Goal: Task Accomplishment & Management: Manage account settings

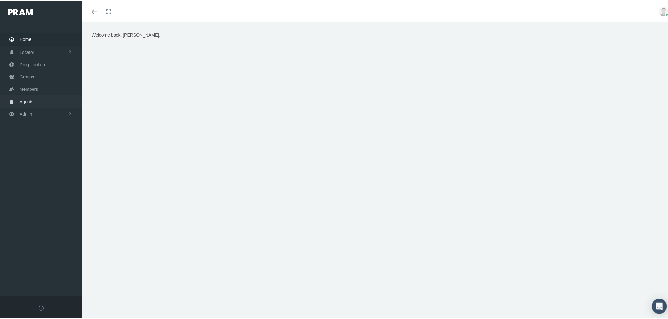
click at [58, 97] on link "Agents" at bounding box center [41, 100] width 82 height 12
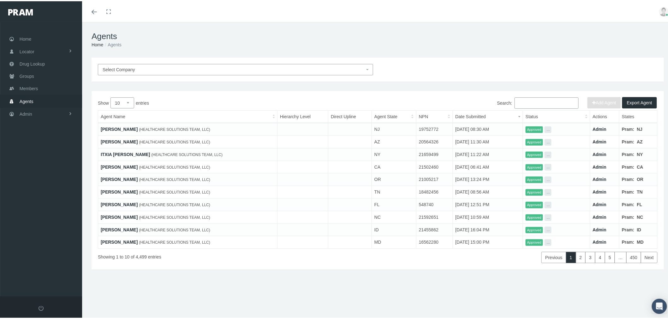
click at [533, 99] on input "Search:" at bounding box center [546, 101] width 64 height 11
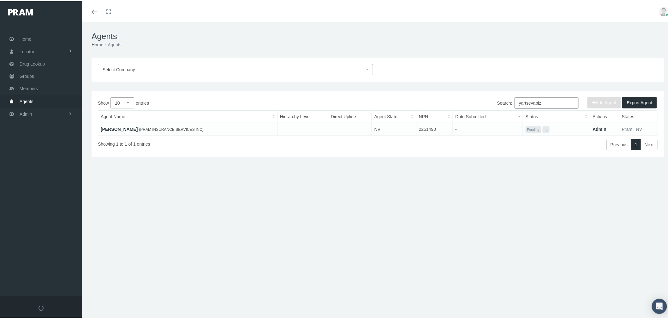
type input "yartsevabiz"
click at [130, 103] on select "10 25 50 100" at bounding box center [122, 101] width 24 height 11
select select "100"
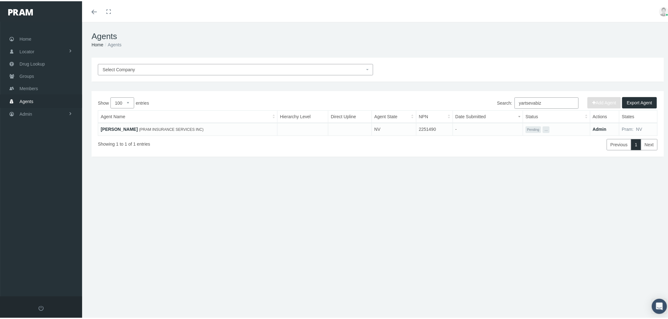
click at [110, 96] on select "10 25 50 100" at bounding box center [122, 101] width 24 height 11
click at [65, 111] on link "Admin" at bounding box center [41, 113] width 82 height 12
click at [56, 194] on link "Companies" at bounding box center [41, 196] width 82 height 11
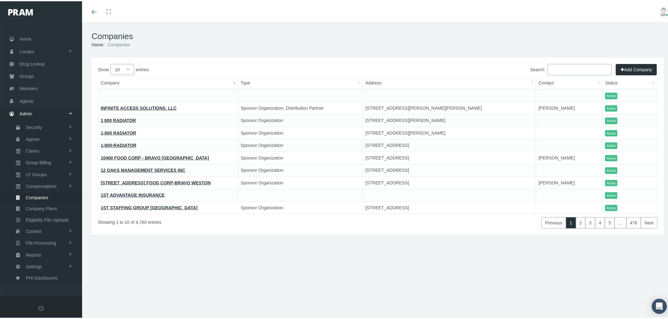
click at [565, 68] on input "Search:" at bounding box center [579, 68] width 64 height 11
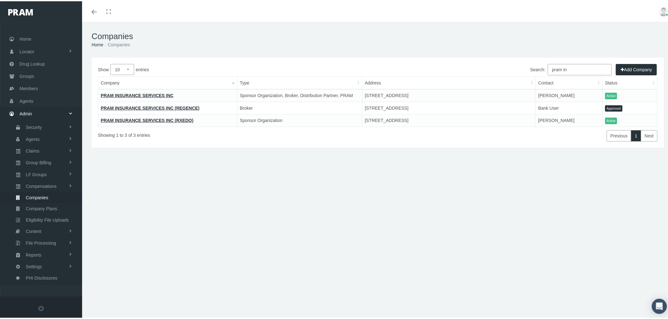
type input "pram in"
click at [162, 95] on link "PRAM INSURANCE SERVICES INC" at bounding box center [137, 94] width 73 height 5
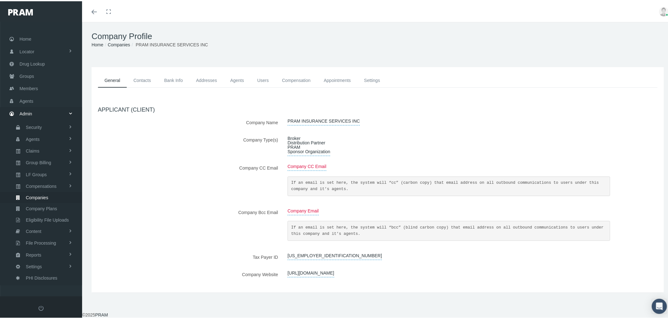
click at [238, 78] on link "Agents" at bounding box center [236, 79] width 27 height 14
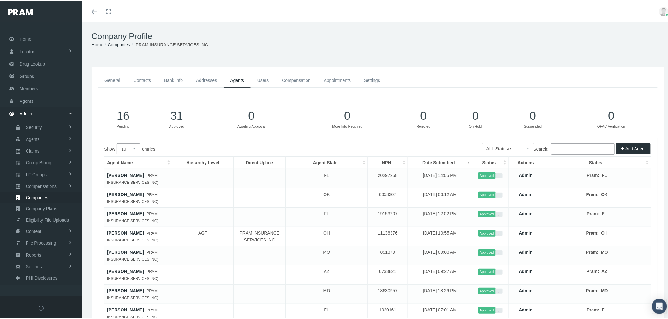
click at [623, 146] on button "Add Agent" at bounding box center [633, 147] width 35 height 11
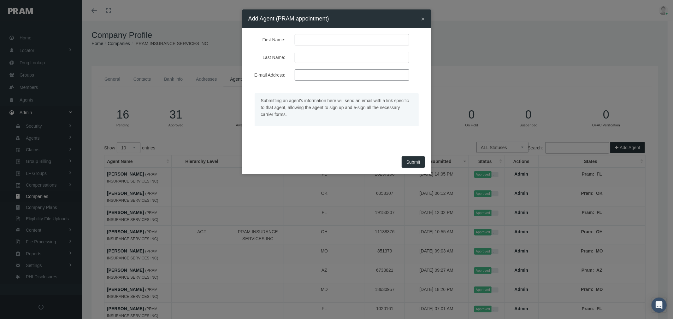
click at [423, 17] on span "×" at bounding box center [423, 18] width 4 height 7
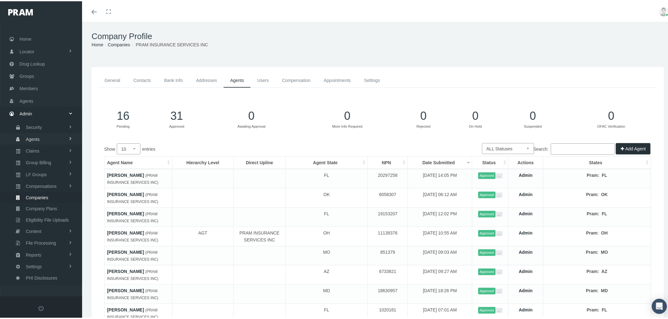
click at [61, 136] on link "Agents" at bounding box center [41, 137] width 82 height 11
click at [50, 148] on span "Agent Approval" at bounding box center [40, 150] width 30 height 11
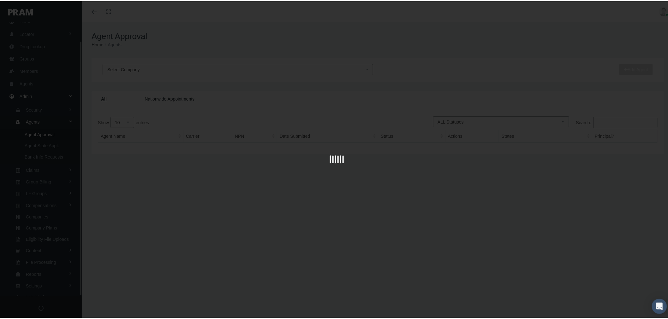
scroll to position [20, 0]
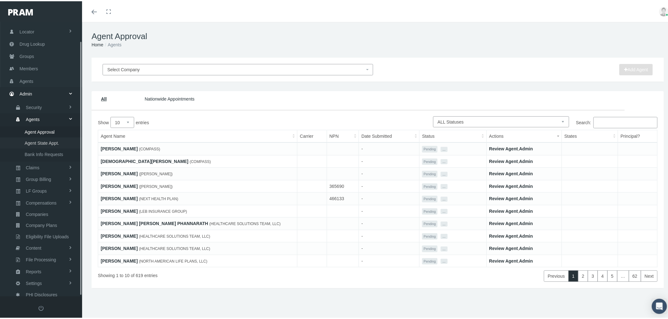
click at [49, 140] on span "Agent State Appt." at bounding box center [42, 142] width 34 height 11
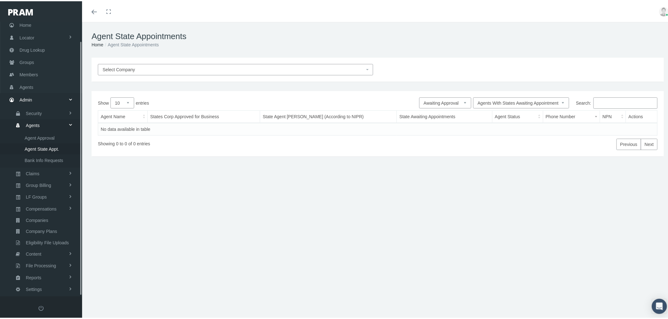
scroll to position [20, 0]
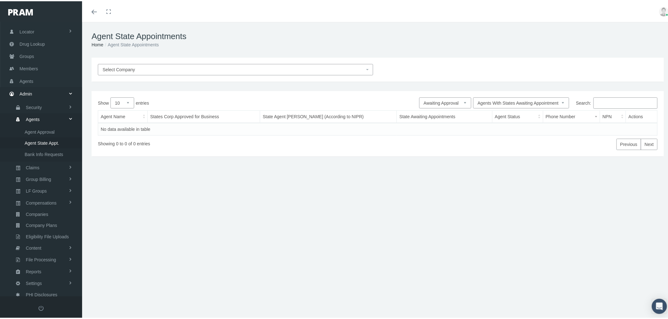
click at [452, 99] on select "Pending Approved Awaiting Approval More Info Required Rejected On Hold Suspende…" at bounding box center [445, 101] width 52 height 11
select select "1"
click at [419, 96] on select "Pending Approved Awaiting Approval More Info Required Rejected On Hold Suspende…" at bounding box center [445, 101] width 52 height 11
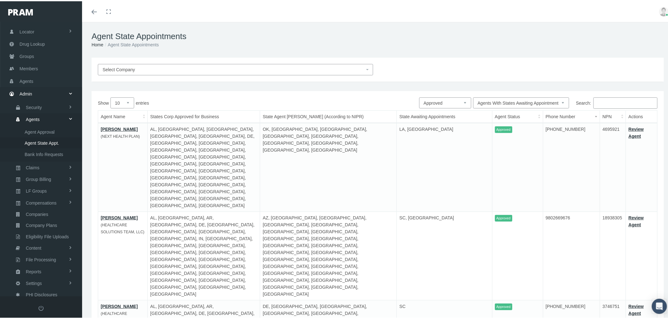
click at [629, 211] on td "Review Agent" at bounding box center [642, 255] width 32 height 89
click at [630, 214] on link "Review Agent" at bounding box center [635, 220] width 15 height 12
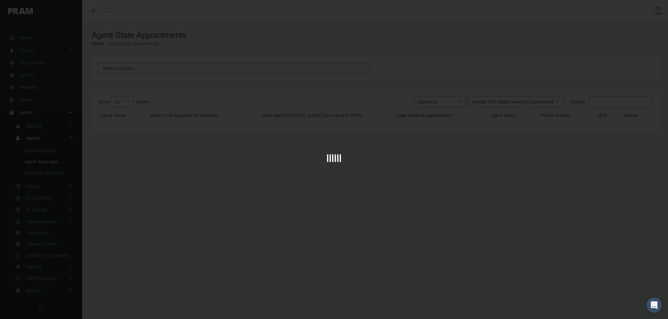
select select "1"
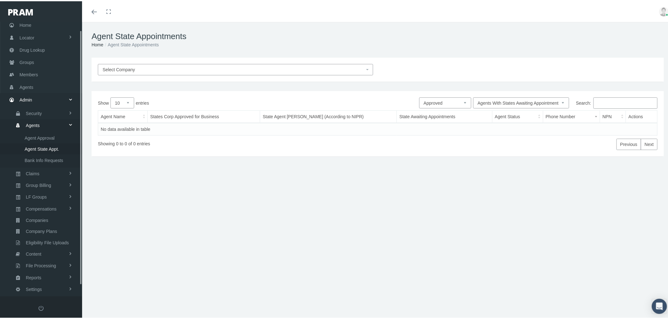
scroll to position [20, 0]
click at [48, 127] on span "Agent Approval" at bounding box center [40, 131] width 30 height 11
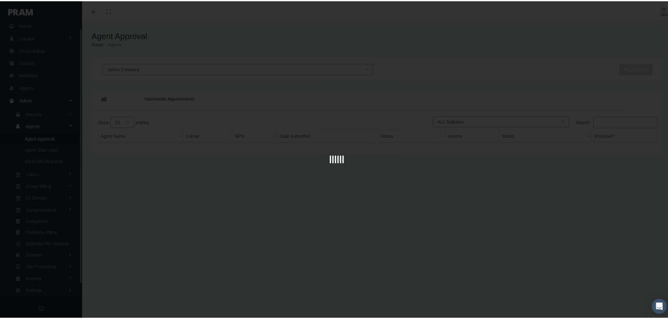
scroll to position [20, 0]
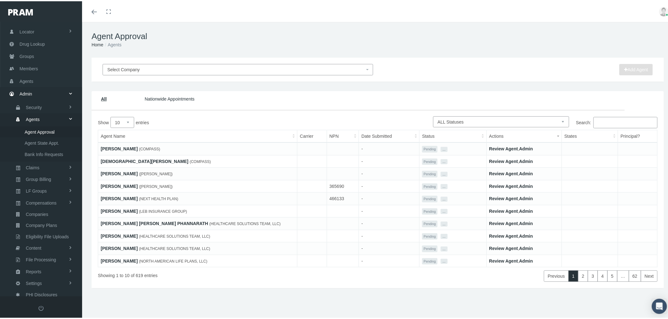
click at [499, 147] on link "Review Agent" at bounding box center [503, 147] width 29 height 5
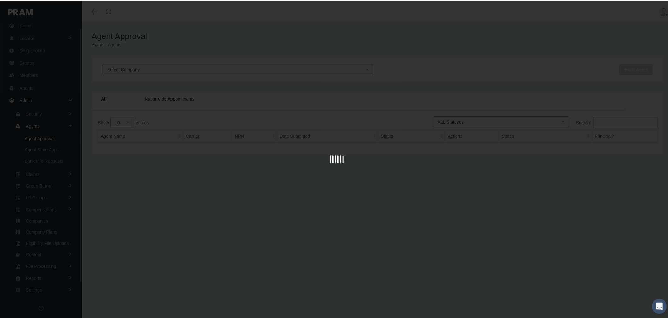
scroll to position [20, 0]
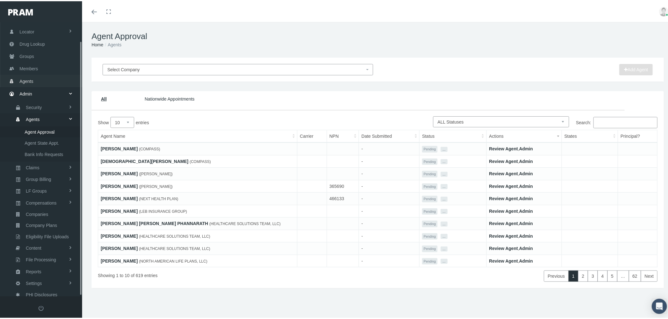
drag, startPoint x: 50, startPoint y: 78, endPoint x: 54, endPoint y: 80, distance: 4.1
click at [50, 78] on link "Agents" at bounding box center [41, 80] width 82 height 12
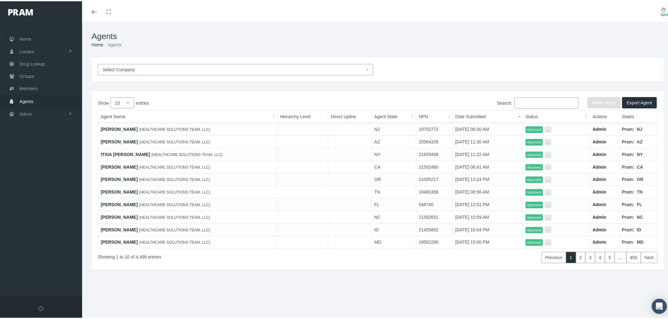
click at [185, 70] on span "Select Company" at bounding box center [234, 68] width 262 height 7
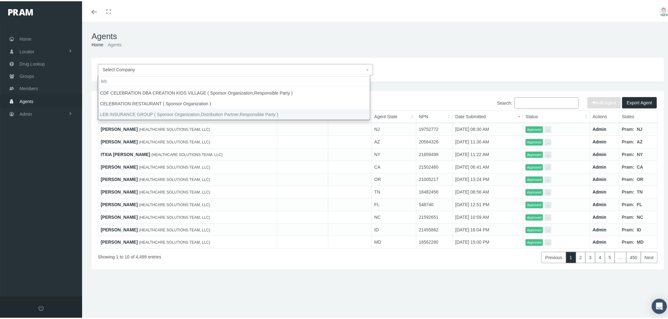
type input "leb"
select select "4760"
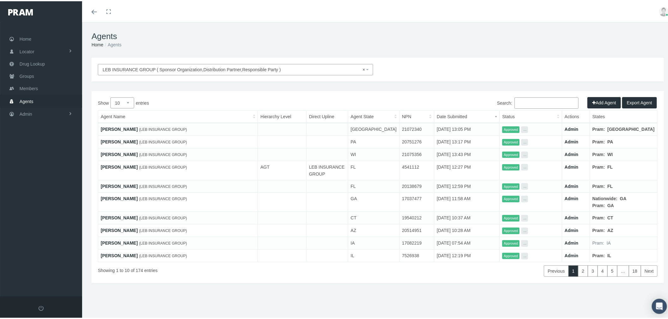
click at [130, 104] on select "10 25 50 100" at bounding box center [122, 101] width 24 height 11
select select "100"
click at [110, 96] on select "10 25 50 100" at bounding box center [122, 101] width 24 height 11
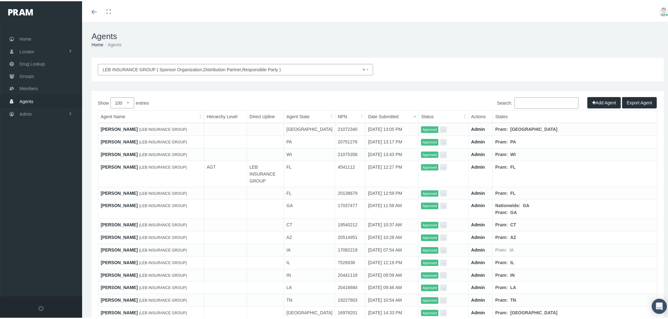
click at [113, 202] on link "MICHAEL NAIL" at bounding box center [119, 204] width 37 height 5
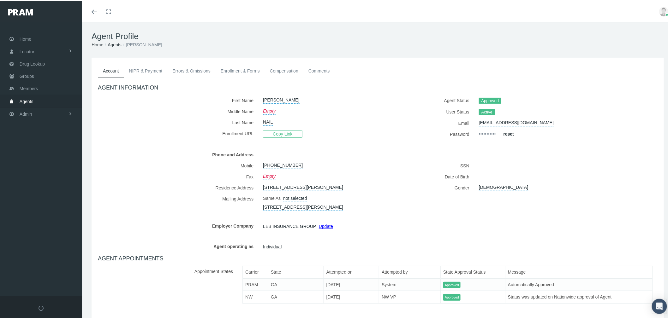
click at [250, 71] on link "Enrollment & Forms" at bounding box center [240, 70] width 49 height 14
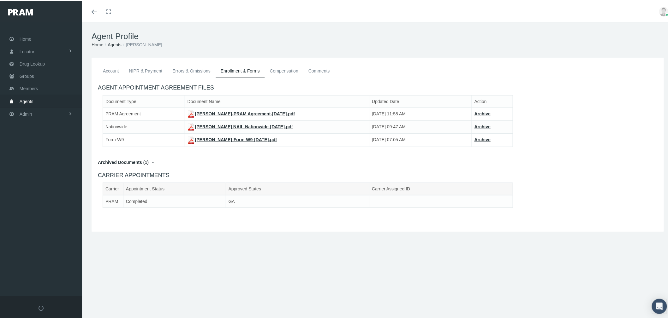
click at [111, 71] on link "Account" at bounding box center [111, 70] width 26 height 14
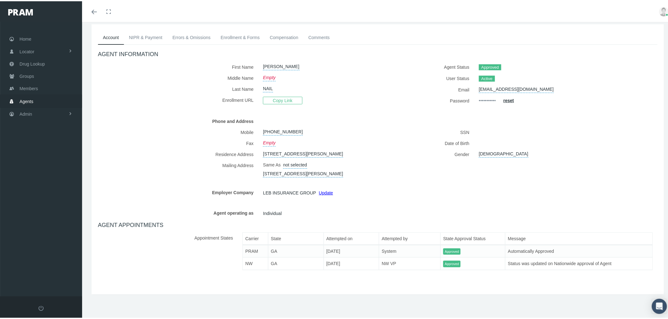
scroll to position [39, 0]
click at [49, 109] on link "Admin" at bounding box center [41, 113] width 82 height 12
click at [60, 216] on span "Eligibility File Uploads" at bounding box center [47, 219] width 43 height 11
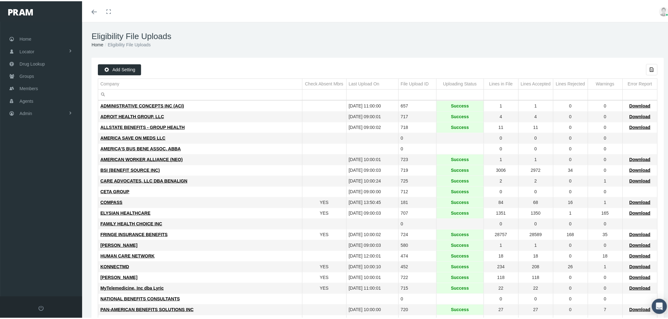
click at [128, 92] on input "Filter cell" at bounding box center [200, 93] width 204 height 10
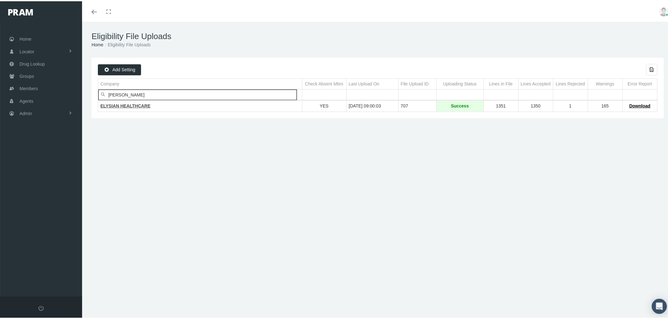
type input "ely"
click at [128, 105] on span "ELYSIAN HEALTHCARE" at bounding box center [125, 104] width 50 height 5
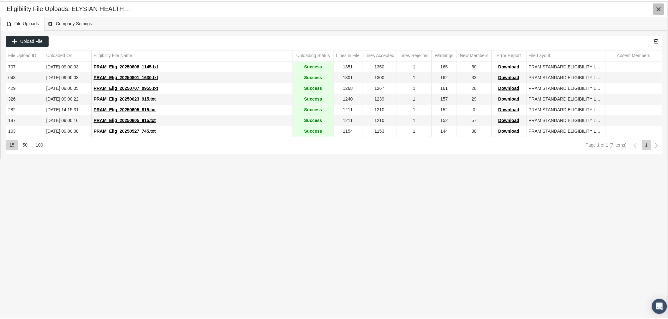
click at [658, 5] on icon "Close" at bounding box center [659, 8] width 6 height 6
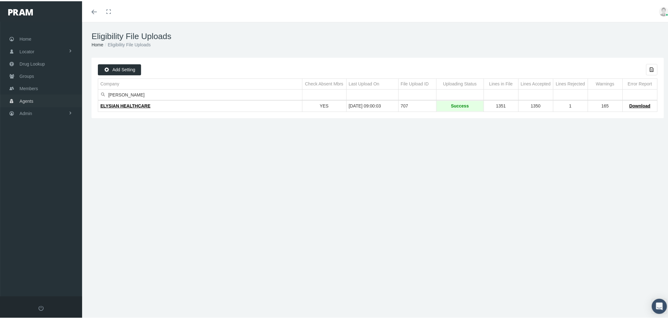
click at [36, 108] on link "Admin" at bounding box center [41, 112] width 82 height 12
click at [62, 224] on link "Content" at bounding box center [41, 229] width 82 height 11
click at [55, 214] on span "Pharmacy Network" at bounding box center [43, 219] width 37 height 11
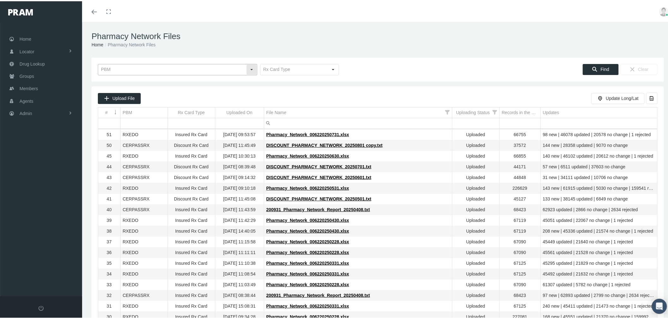
click at [178, 64] on input "text" at bounding box center [172, 68] width 148 height 11
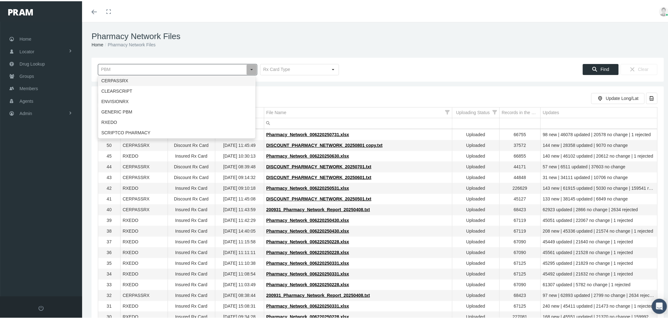
click at [161, 80] on div "CERPASSRX" at bounding box center [176, 79] width 157 height 10
type input "CERPASSRX"
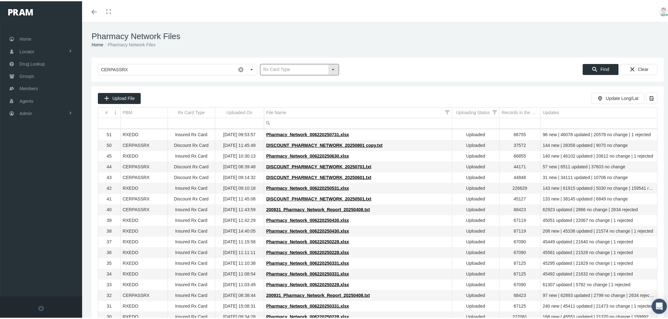
click at [336, 70] on div at bounding box center [299, 68] width 79 height 11
click at [324, 69] on input "text" at bounding box center [294, 68] width 68 height 11
click at [308, 79] on div "Insured Rx Card" at bounding box center [297, 79] width 77 height 10
type input "Insured Rx Card"
click at [592, 67] on icon "Find" at bounding box center [595, 68] width 6 height 6
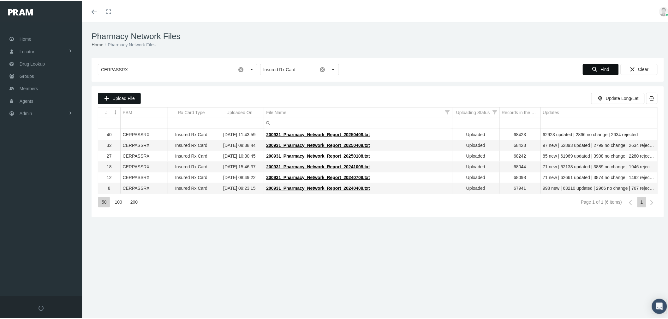
click at [124, 96] on span "Upload File" at bounding box center [123, 97] width 22 height 5
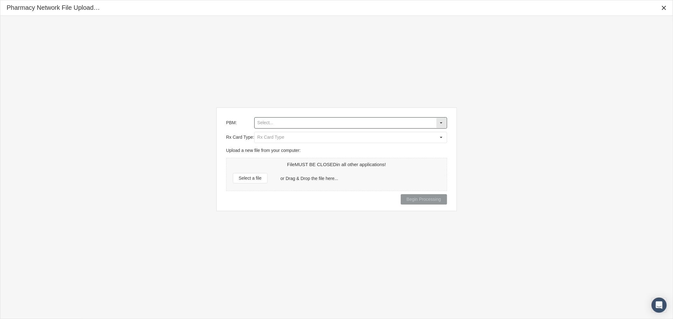
click at [341, 125] on input "PBM:" at bounding box center [345, 123] width 181 height 11
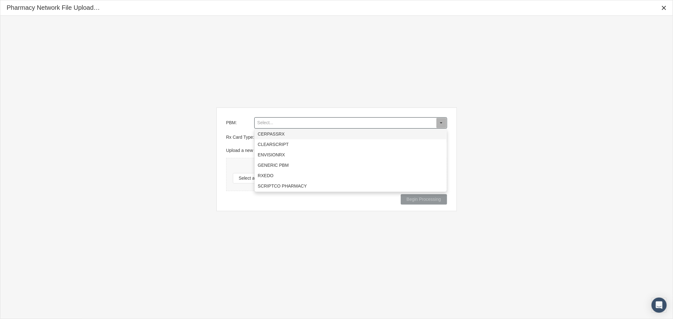
click at [321, 138] on div "CERPASSRX" at bounding box center [351, 134] width 192 height 10
type input "CERPASSRX"
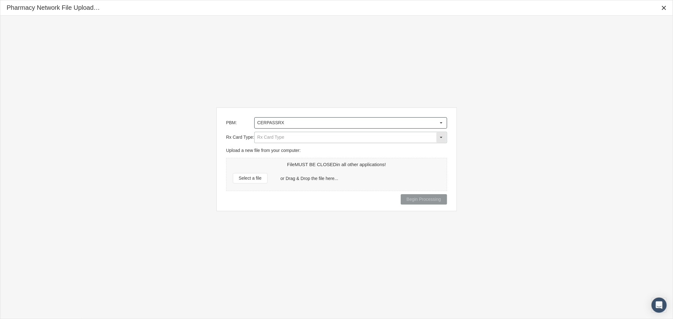
click at [303, 139] on input "Rx Card Type:" at bounding box center [345, 137] width 181 height 11
click at [287, 151] on div "Insured Rx Card" at bounding box center [351, 149] width 192 height 10
type input "Insured Rx Card"
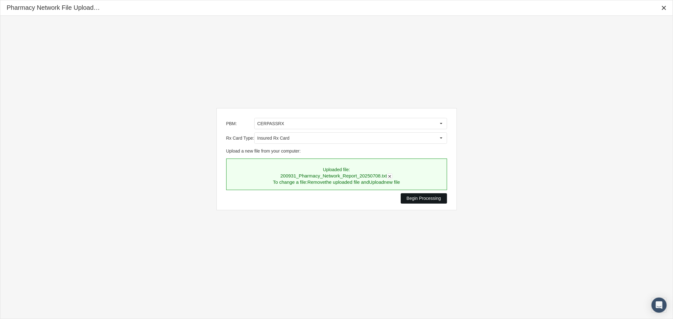
click at [430, 199] on span "Begin Processing" at bounding box center [424, 198] width 34 height 5
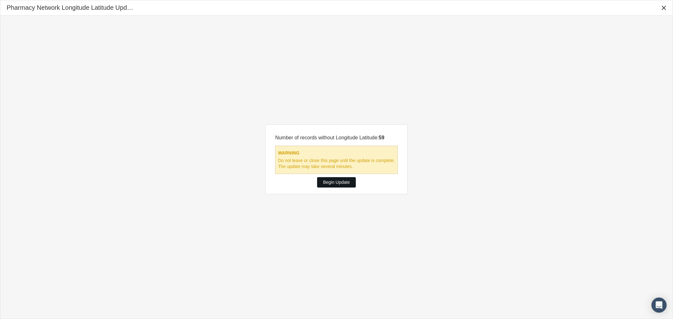
click at [345, 182] on span "Begin Update" at bounding box center [336, 182] width 27 height 5
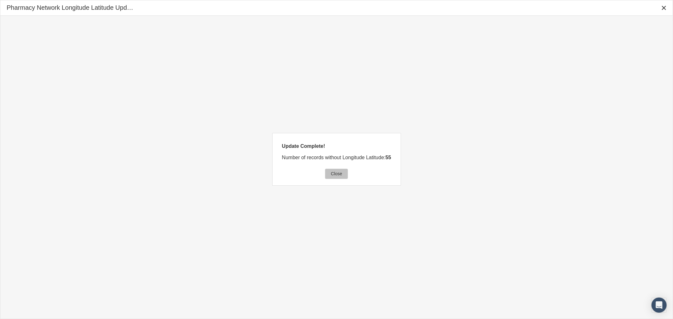
click at [343, 174] on div "Close" at bounding box center [336, 174] width 23 height 10
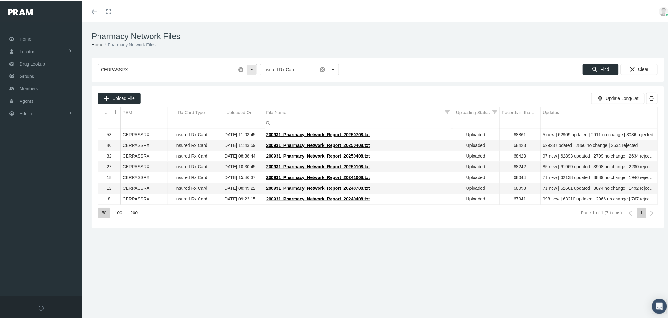
click at [249, 65] on div "Select" at bounding box center [251, 68] width 10 height 10
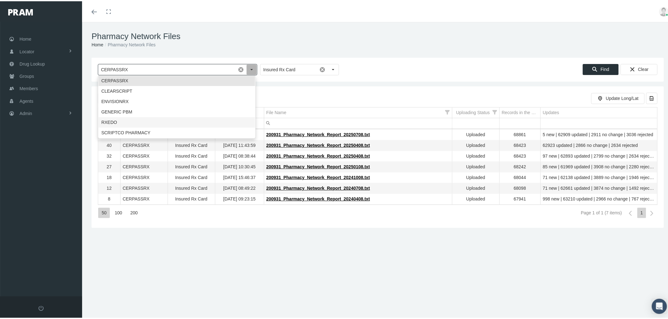
click at [203, 124] on div "RXEDO" at bounding box center [176, 121] width 157 height 10
type input "RXEDO"
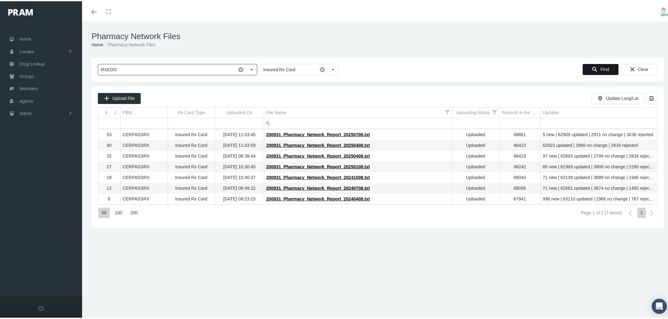
click at [587, 72] on div "Find" at bounding box center [600, 68] width 35 height 10
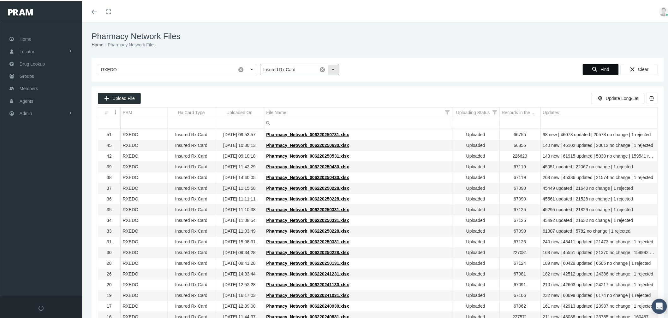
click at [284, 68] on input "Insured Rx Card" at bounding box center [288, 68] width 57 height 11
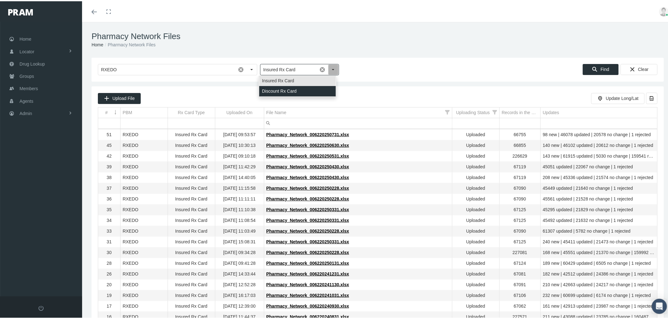
click at [280, 88] on div "Discount Rx Card" at bounding box center [297, 90] width 77 height 10
type input "Discount Rx Card"
click at [592, 69] on icon "Find" at bounding box center [595, 68] width 6 height 6
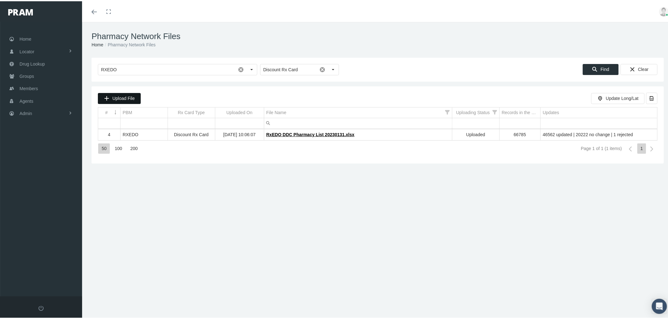
click at [119, 96] on span "Upload File" at bounding box center [123, 97] width 22 height 5
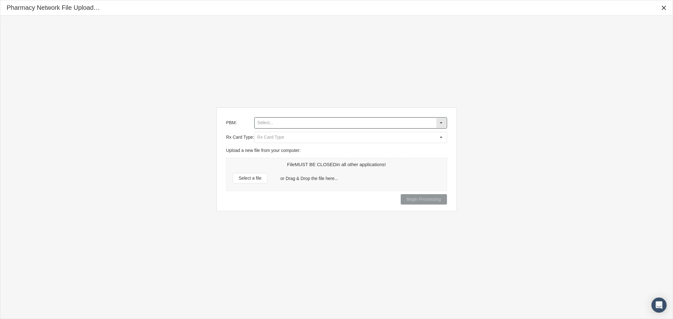
click at [320, 127] on input "PBM:" at bounding box center [345, 123] width 181 height 11
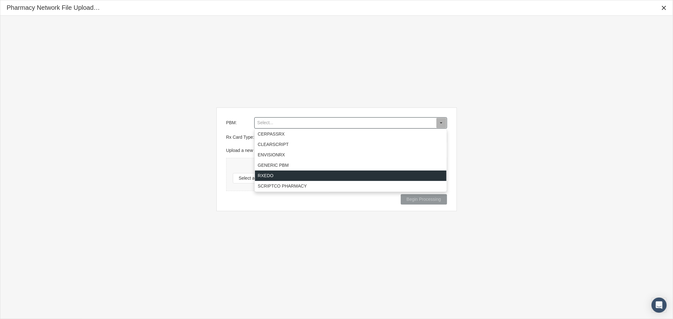
click at [295, 175] on div "RXEDO" at bounding box center [351, 176] width 192 height 10
type input "RXEDO"
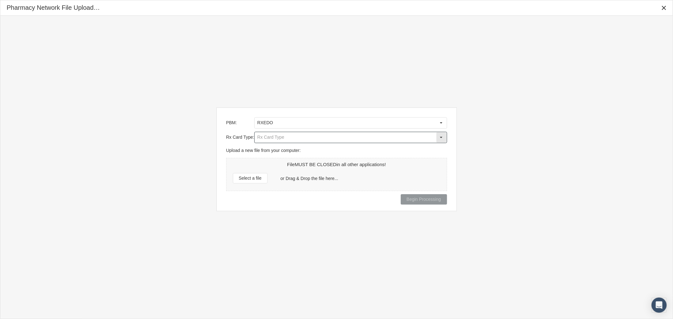
click at [295, 142] on input "Rx Card Type:" at bounding box center [345, 137] width 181 height 11
click at [294, 157] on div "Discount Rx Card" at bounding box center [351, 159] width 192 height 10
type input "Discount Rx Card"
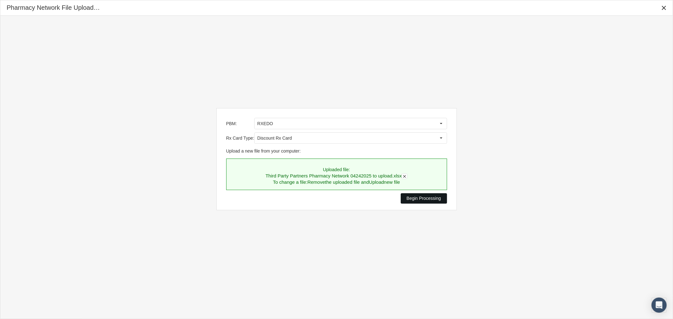
click at [426, 199] on span "Begin Processing" at bounding box center [424, 198] width 34 height 5
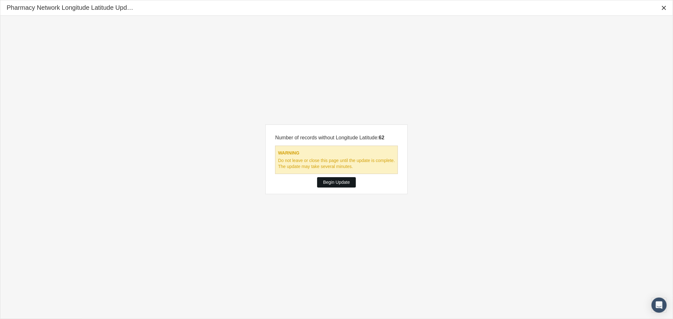
click at [334, 181] on span "Begin Update" at bounding box center [336, 182] width 27 height 5
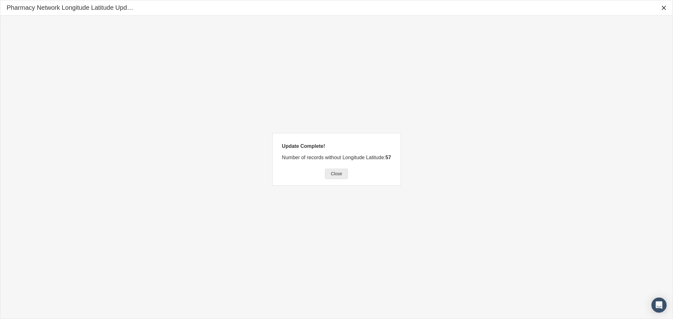
click at [345, 175] on div "Close" at bounding box center [336, 174] width 23 height 10
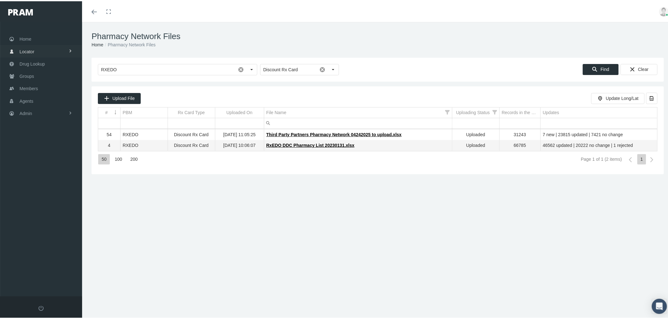
click at [41, 48] on link "Locator" at bounding box center [41, 50] width 82 height 12
drag, startPoint x: 39, startPoint y: 62, endPoint x: 42, endPoint y: 62, distance: 3.5
click at [39, 62] on link "Pharmacy" at bounding box center [41, 63] width 82 height 11
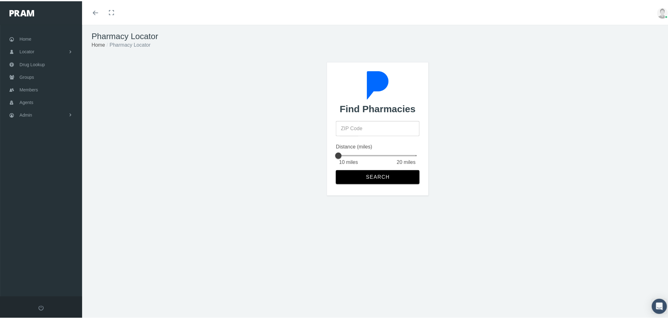
click at [356, 127] on input "ZIP Code" at bounding box center [377, 127] width 83 height 15
type input "92821"
click at [377, 176] on span "Search" at bounding box center [377, 176] width 24 height 6
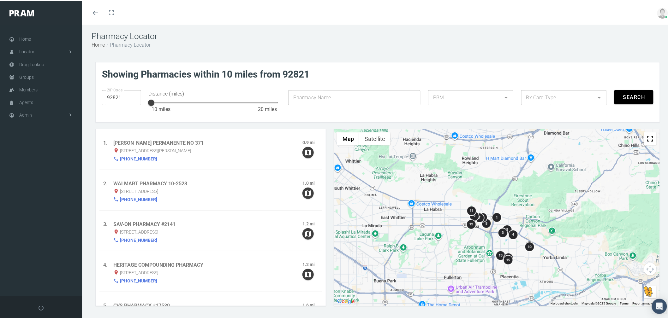
click at [453, 93] on div at bounding box center [464, 96] width 73 height 15
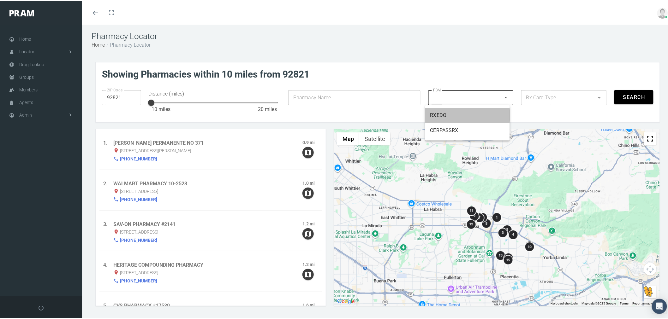
click at [454, 114] on div "RXEDO" at bounding box center [467, 114] width 74 height 8
type input "49"
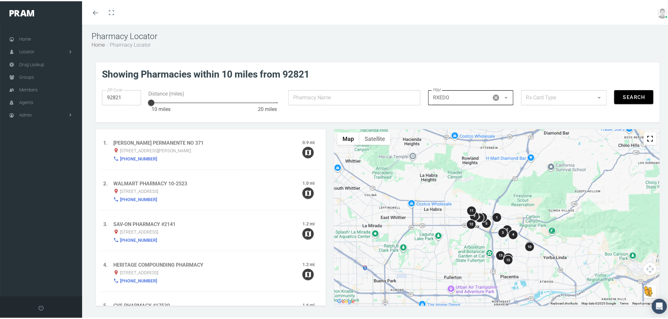
click at [532, 96] on div at bounding box center [557, 96] width 73 height 15
drag, startPoint x: 537, startPoint y: 128, endPoint x: 567, endPoint y: 124, distance: 30.6
click at [537, 128] on div "Discount Rx Card" at bounding box center [559, 130] width 74 height 8
type input "2"
click at [630, 94] on span "Search" at bounding box center [634, 96] width 22 height 6
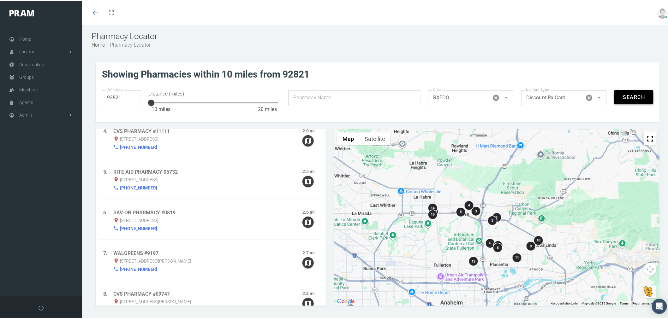
scroll to position [35, 0]
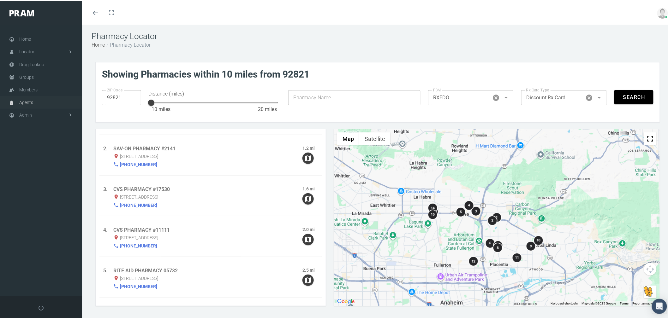
click at [44, 104] on link "Agents" at bounding box center [41, 101] width 82 height 13
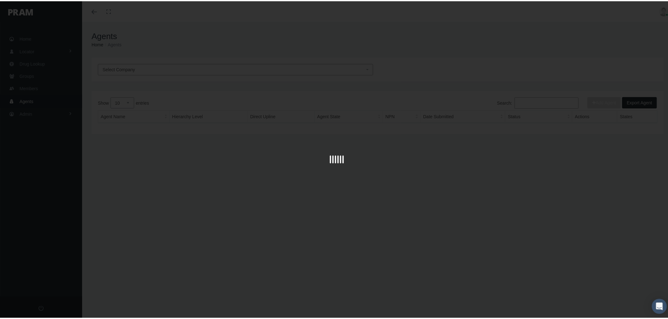
click at [191, 68] on div at bounding box center [336, 159] width 673 height 319
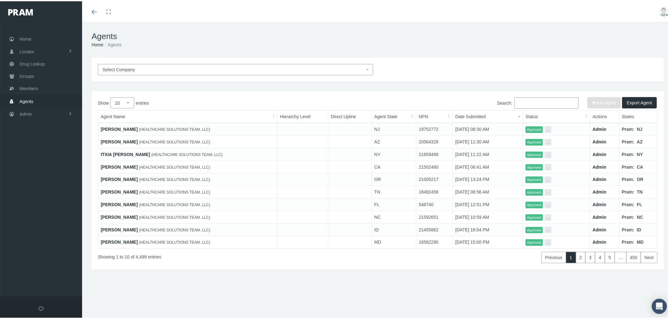
click at [191, 68] on span "Select Company" at bounding box center [234, 68] width 262 height 7
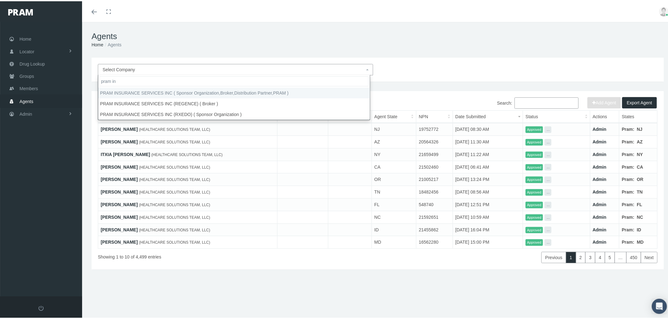
type input "pram in"
select select "53"
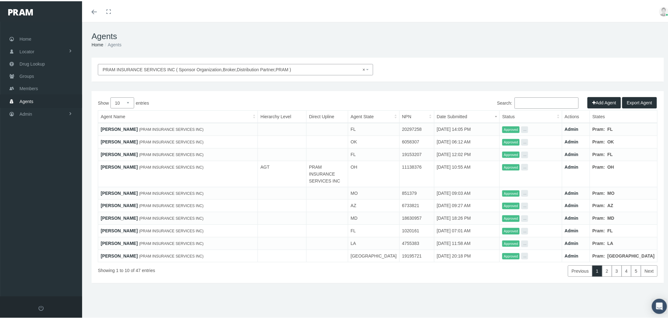
click at [523, 103] on input "Search:" at bounding box center [546, 101] width 64 height 11
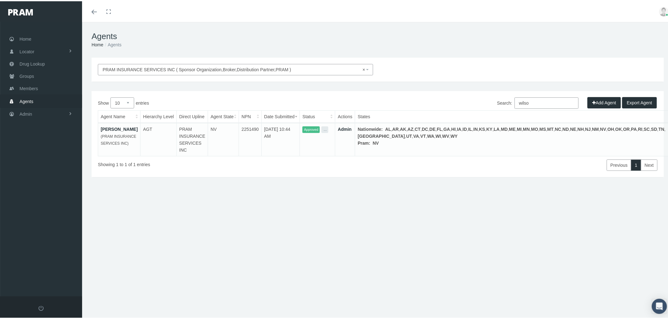
type input "wilso"
click at [117, 127] on link "David Wilson" at bounding box center [119, 128] width 37 height 5
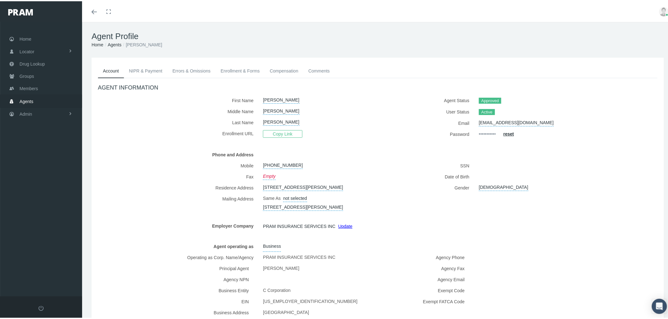
click at [240, 69] on link "Enrollment & Forms" at bounding box center [240, 70] width 49 height 14
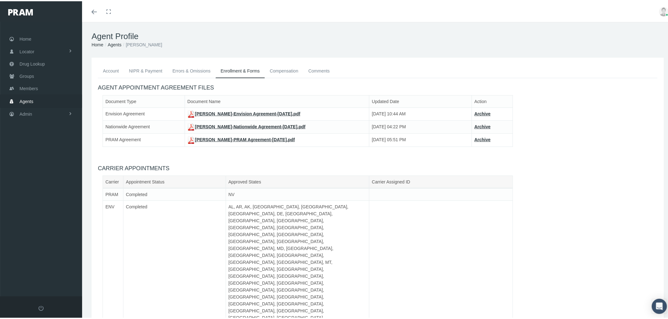
click at [171, 165] on h4 "CARRIER APPOINTMENTS" at bounding box center [377, 167] width 559 height 7
click at [238, 112] on link "[PERSON_NAME]-Envision Agreement-[DATE].pdf" at bounding box center [243, 112] width 113 height 5
click at [242, 126] on link "[PERSON_NAME]-Nationwide Agreement-[DATE].pdf" at bounding box center [246, 125] width 118 height 5
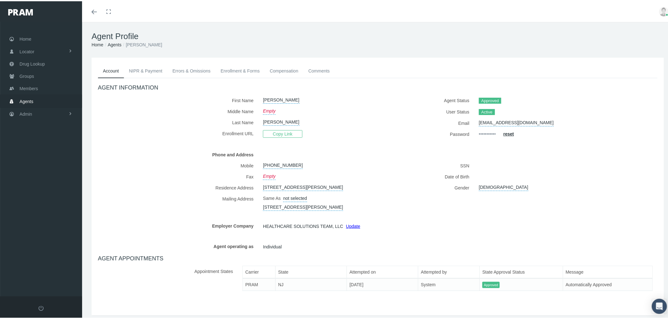
click at [243, 71] on link "Enrollment & Forms" at bounding box center [240, 70] width 49 height 14
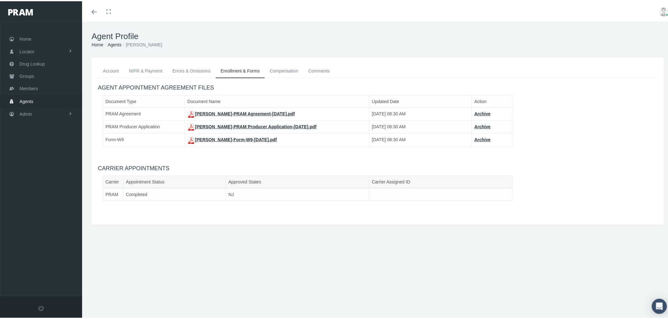
click at [239, 112] on link "[PERSON_NAME]-PRAM Agreement-[DATE].pdf" at bounding box center [241, 112] width 108 height 5
click at [240, 138] on link "[PERSON_NAME]-Form-W9-[DATE].pdf" at bounding box center [232, 138] width 90 height 5
click at [218, 124] on link "[PERSON_NAME]-PRAM Producer Application-[DATE].pdf" at bounding box center [251, 125] width 129 height 5
click at [659, 10] on img at bounding box center [663, 10] width 9 height 9
click at [632, 46] on link "Logout" at bounding box center [647, 47] width 47 height 12
